Goal: Complete application form: Complete application form

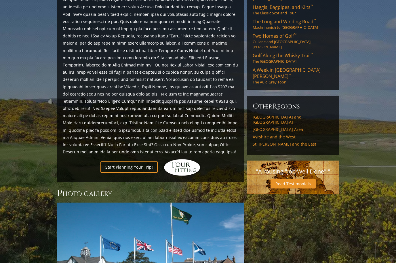
scroll to position [301, 0]
click at [133, 162] on link "Start Planning Your Trip!" at bounding box center [128, 167] width 57 height 11
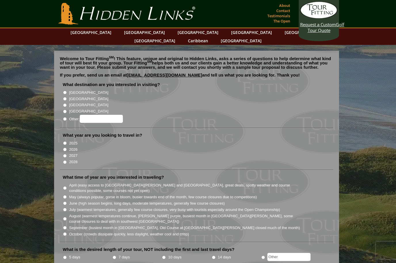
click at [67, 97] on input "[GEOGRAPHIC_DATA]" at bounding box center [65, 99] width 4 height 4
radio input "true"
click at [67, 148] on input "2026" at bounding box center [65, 150] width 4 height 4
radio input "true"
click at [65, 202] on input "June (high season begins, long days, moderate temperatures, generally few cours…" at bounding box center [65, 204] width 4 height 4
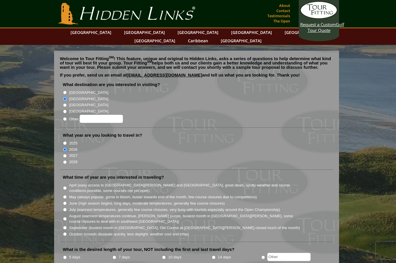
radio input "true"
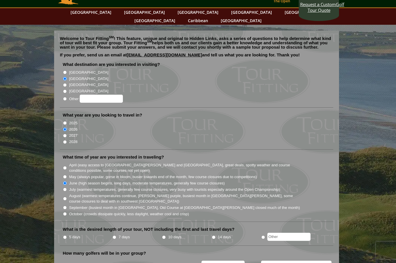
scroll to position [22, 0]
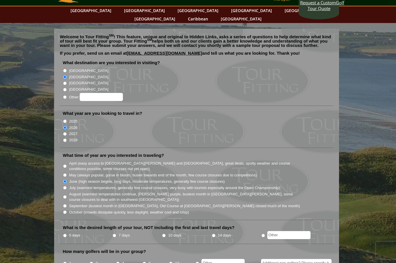
click at [166, 234] on input "10 days" at bounding box center [164, 236] width 4 height 4
radio input "true"
click at [90, 262] on input "2" at bounding box center [92, 264] width 4 height 4
radio input "true"
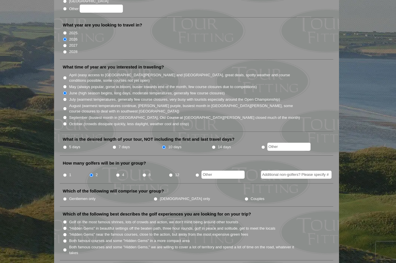
scroll to position [111, 0]
click at [245, 197] on input "Couples" at bounding box center [247, 199] width 4 height 4
radio input "true"
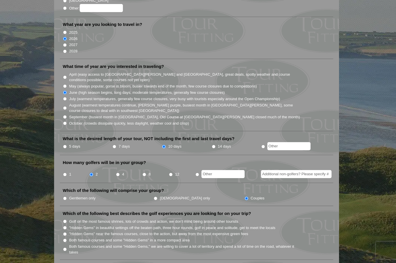
click at [64, 248] on input "Both famous courses and some "Hidden Gems," we are willing to cover a lot of te…" at bounding box center [65, 250] width 4 height 4
radio input "true"
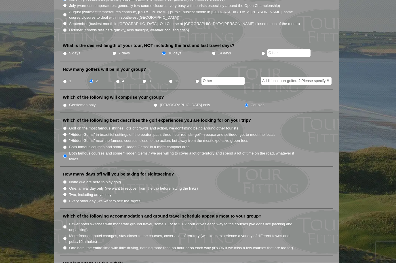
scroll to position [204, 0]
click at [64, 199] on input "Every other day (we want to see the sights)" at bounding box center [65, 201] width 4 height 4
radio input "true"
click at [66, 193] on input "Two, including arrival day" at bounding box center [65, 195] width 4 height 4
radio input "true"
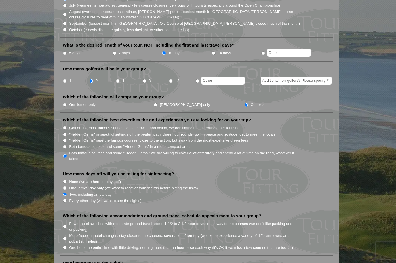
click at [64, 237] on input "More frequent hotel changes, stay closer to the courses, cover a lot of territo…" at bounding box center [65, 239] width 4 height 4
radio input "true"
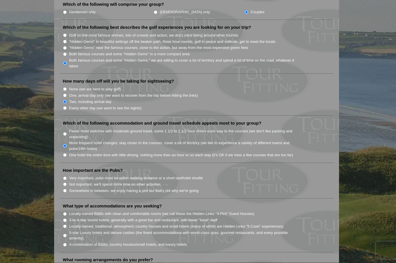
scroll to position [297, 0]
click at [65, 189] on input "Somewhere in between, we enjoy having a pint but that's not why we're going" at bounding box center [65, 191] width 4 height 4
radio input "true"
click at [64, 241] on li "A combination of B&Bs, country houses/small hotels, and luxury hotels" at bounding box center [199, 244] width 272 height 6
click at [64, 243] on input "A combination of B&Bs, country houses/small hotels, and luxury hotels" at bounding box center [65, 245] width 4 height 4
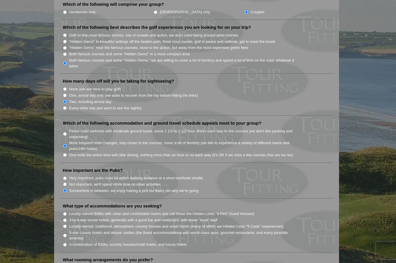
radio input "true"
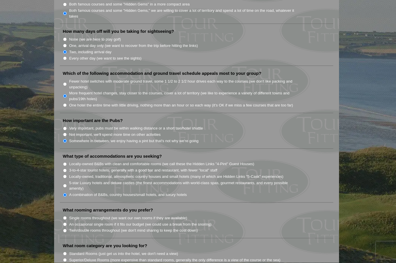
scroll to position [347, 0]
click at [67, 216] on input "Single rooms throughout (we want our own rooms if they are available)" at bounding box center [65, 218] width 4 height 4
radio input "true"
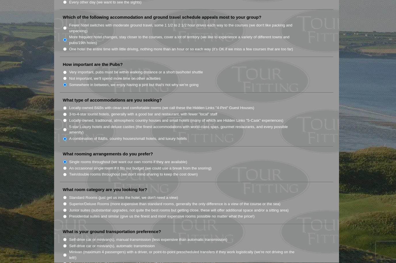
scroll to position [403, 0]
click at [64, 208] on input "Junior suites (substantial upgrades, not quite the best rooms but getting close…" at bounding box center [65, 210] width 4 height 4
radio input "true"
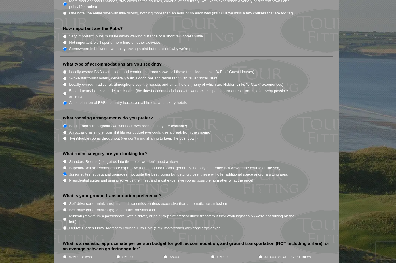
scroll to position [439, 0]
click at [67, 208] on input "Self-drive car or minivan(s), automatic transmission" at bounding box center [65, 210] width 4 height 4
radio input "true"
click at [261, 255] on input "$10000 or whatever it takes" at bounding box center [261, 257] width 4 height 4
radio input "true"
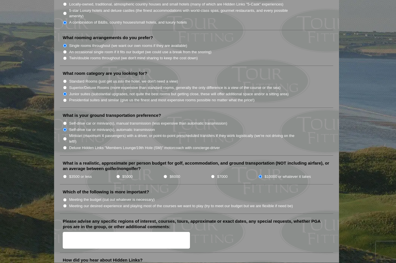
scroll to position [519, 0]
click at [65, 204] on input "Meeting our desired experience and playing most of the courses we want to play …" at bounding box center [65, 206] width 4 height 4
radio input "true"
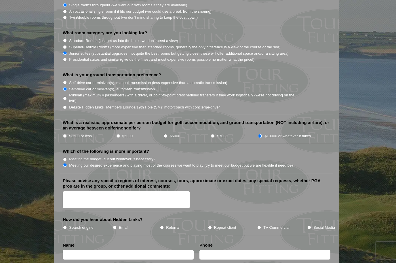
scroll to position [559, 0]
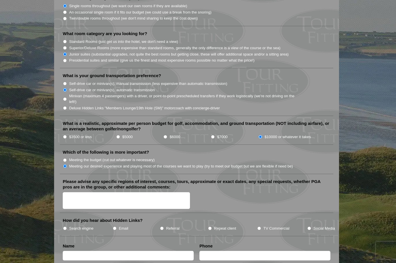
click at [111, 192] on textarea "Please advise any specific regions of interest, courses, tours, approximate or …" at bounding box center [126, 200] width 127 height 17
type textarea "W"
type textarea "I"
type textarea "We would like to start or end in the Royal Dornoch/Castle Stuart area."
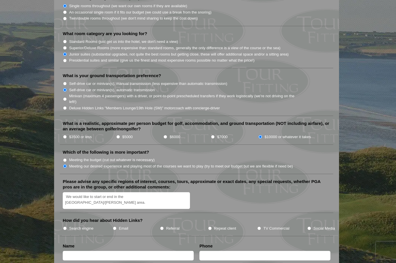
click at [62, 218] on li "How did you hear about Hidden Links? Search engine Email Referral Repeat client…" at bounding box center [197, 227] width 274 height 18
click at [63, 227] on input "Search engine" at bounding box center [65, 229] width 4 height 4
radio input "true"
click at [89, 251] on input "text" at bounding box center [128, 256] width 131 height 10
type input "George Sheffield"
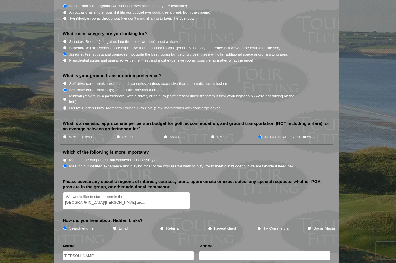
type input "9045837273"
type input "wessheffield@me.com"
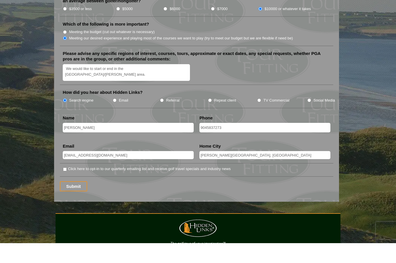
type input "Amelia Island, FL"
click at [66, 187] on input "Click here to opt-in to our quarterly emailing list and receive golf travel spe…" at bounding box center [65, 189] width 4 height 4
checkbox input "true"
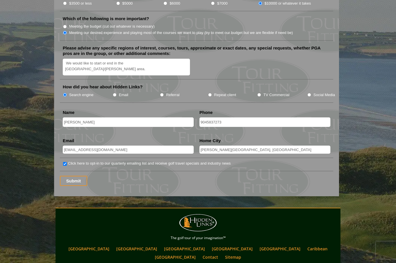
scroll to position [719, 0]
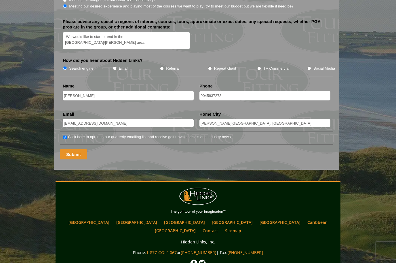
click at [74, 149] on input "Submit" at bounding box center [73, 154] width 27 height 10
